Goal: Transaction & Acquisition: Purchase product/service

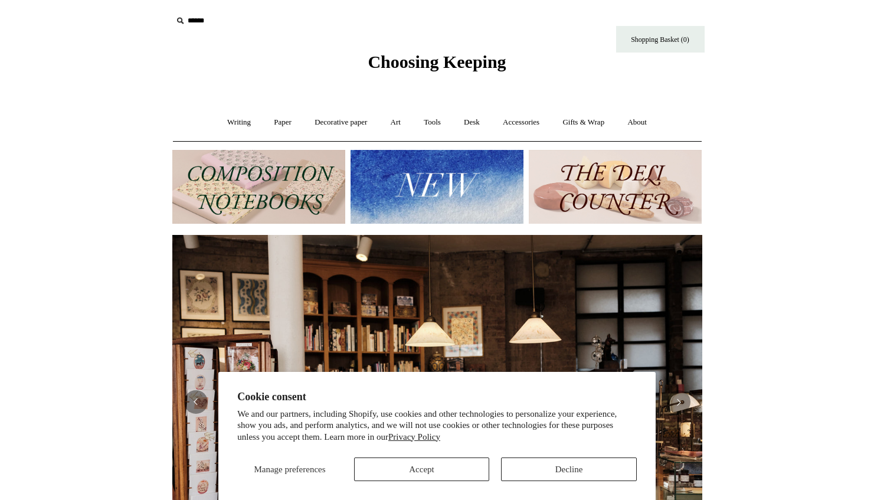
click at [465, 468] on button "Accept" at bounding box center [422, 469] width 136 height 24
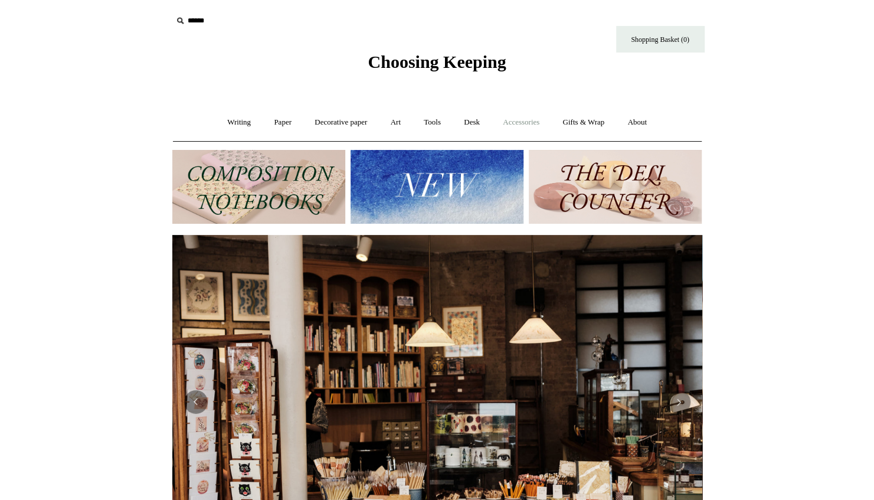
click at [535, 122] on link "Accessories +" at bounding box center [521, 122] width 58 height 31
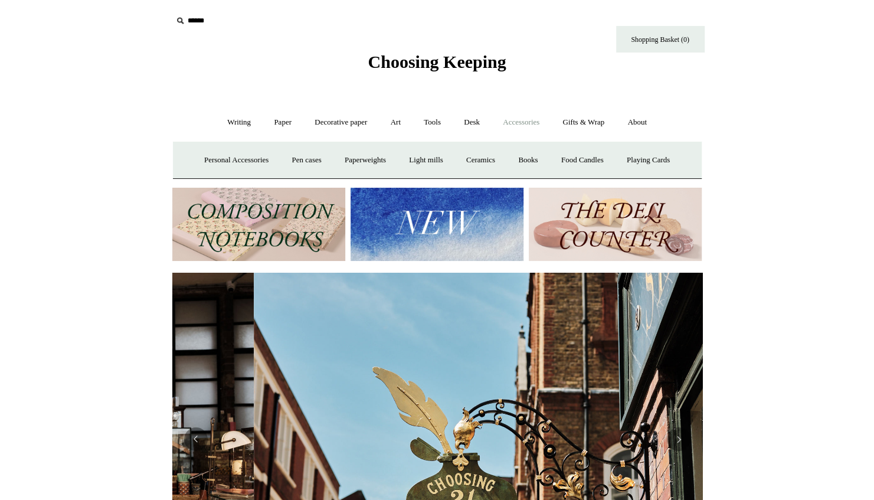
scroll to position [0, 530]
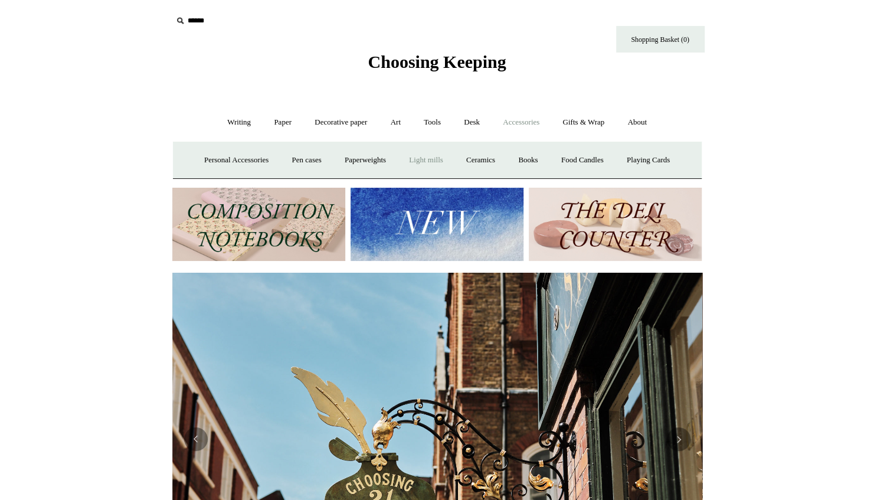
click at [430, 150] on link "Light mills" at bounding box center [425, 160] width 55 height 31
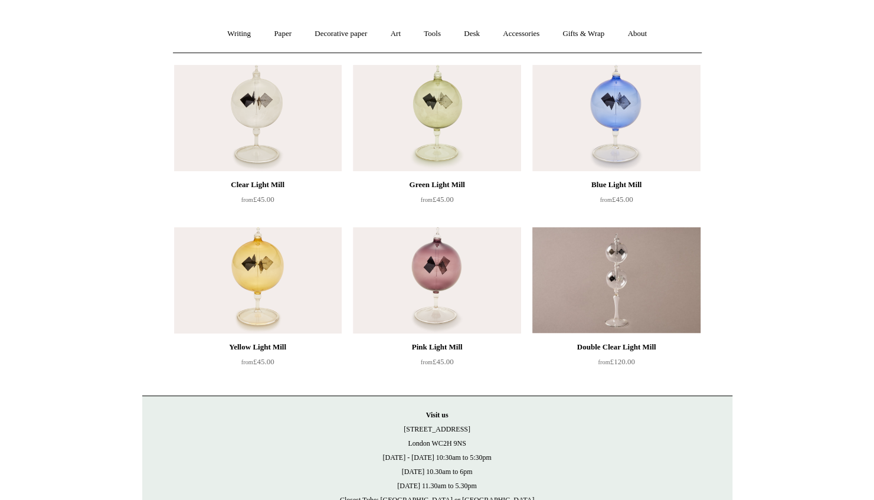
scroll to position [59, 0]
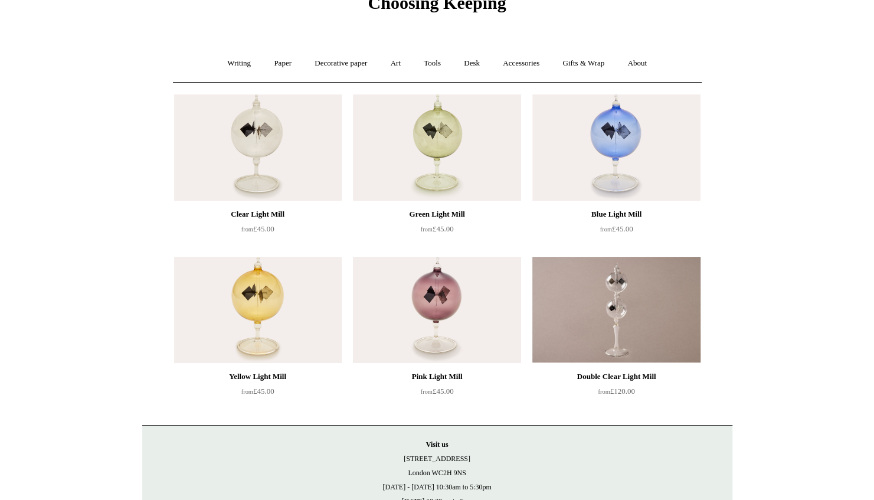
click at [437, 335] on img at bounding box center [437, 310] width 168 height 106
drag, startPoint x: 871, startPoint y: 203, endPoint x: 870, endPoint y: 371, distance: 168.1
click at [870, 371] on html "Menu Choosing Keeping * Shipping Information Shopping Basket (0) * ⤺ + +" at bounding box center [437, 275] width 874 height 668
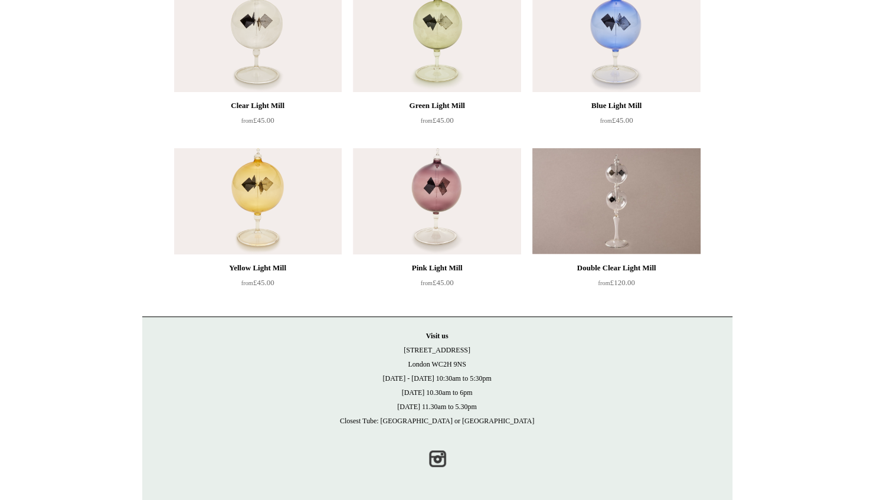
scroll to position [0, 0]
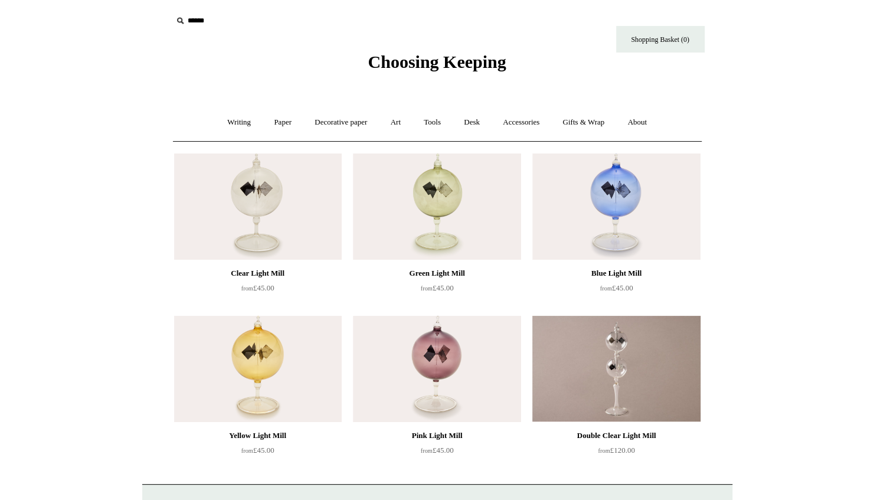
click at [791, 238] on html "Menu Choosing Keeping * Shipping Information Shopping Basket (0) * ⤺ + +" at bounding box center [437, 334] width 874 height 668
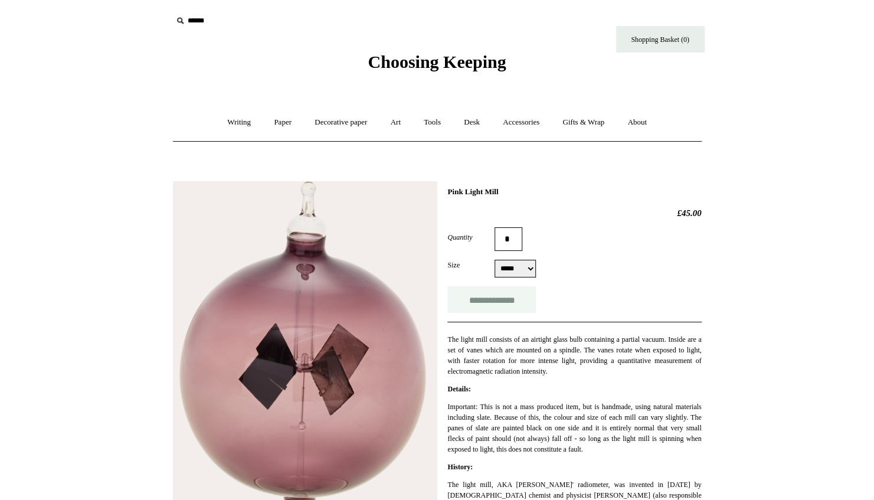
click at [495, 308] on input "**********" at bounding box center [491, 299] width 88 height 27
type input "**********"
click at [346, 113] on link "Decorative paper +" at bounding box center [341, 122] width 74 height 31
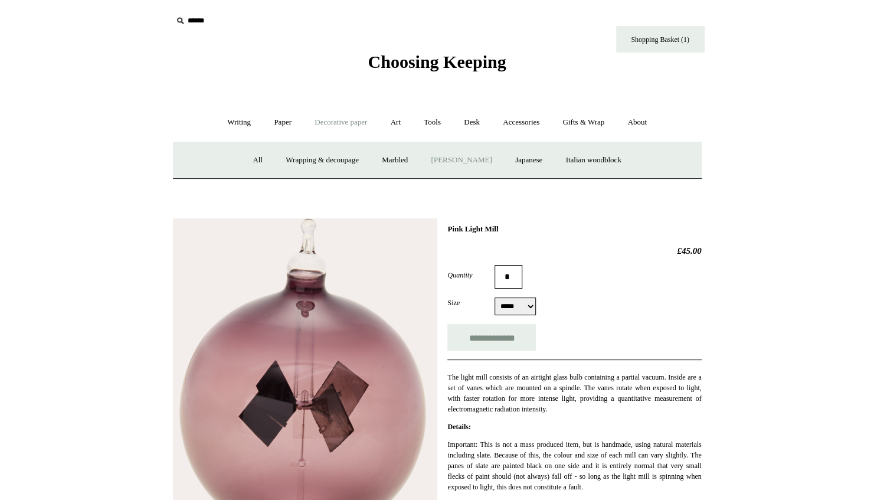
click at [451, 159] on link "[PERSON_NAME]" at bounding box center [461, 160] width 82 height 31
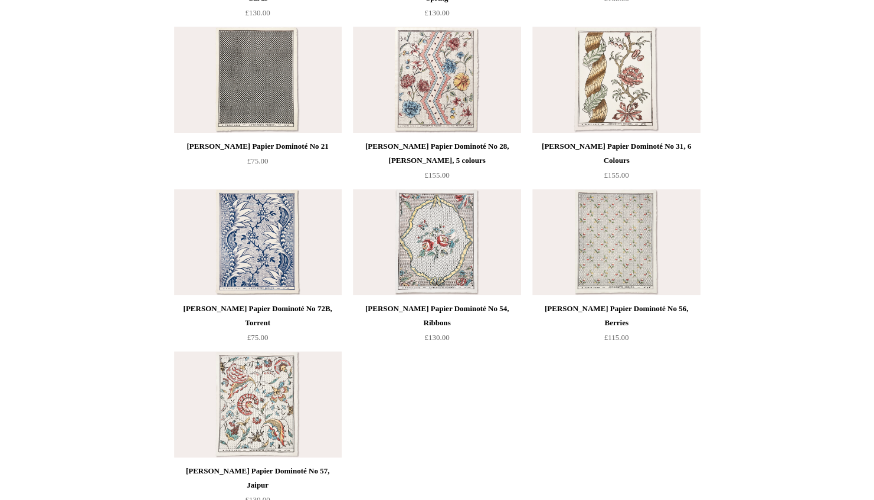
scroll to position [630, 0]
